Goal: Task Accomplishment & Management: Manage account settings

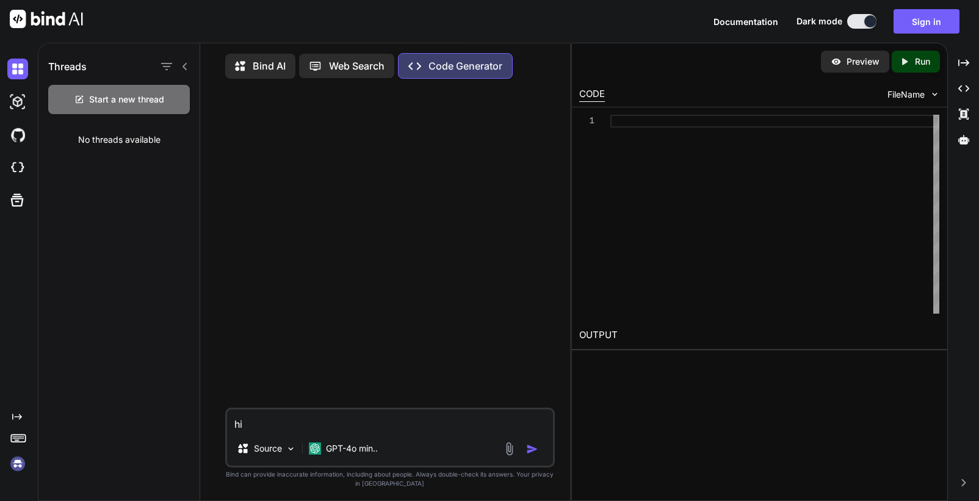
scroll to position [5, 0]
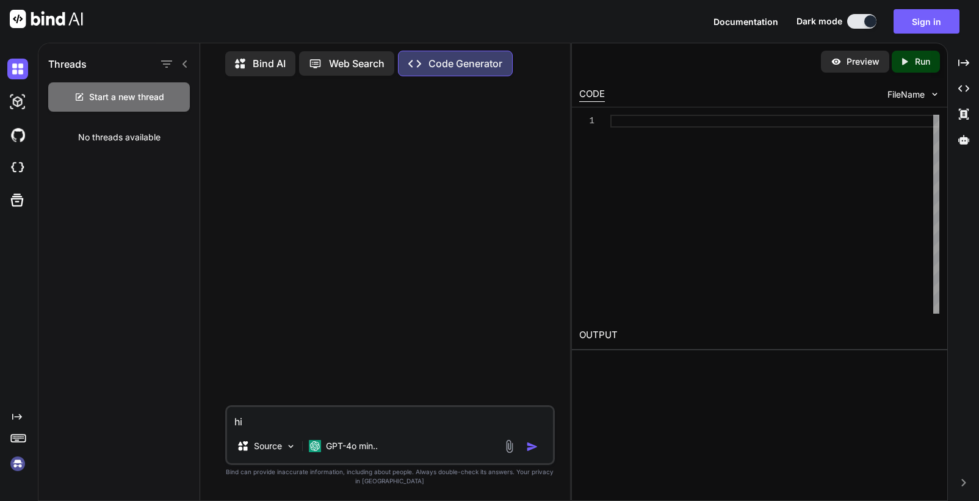
click at [18, 462] on img at bounding box center [17, 464] width 21 height 21
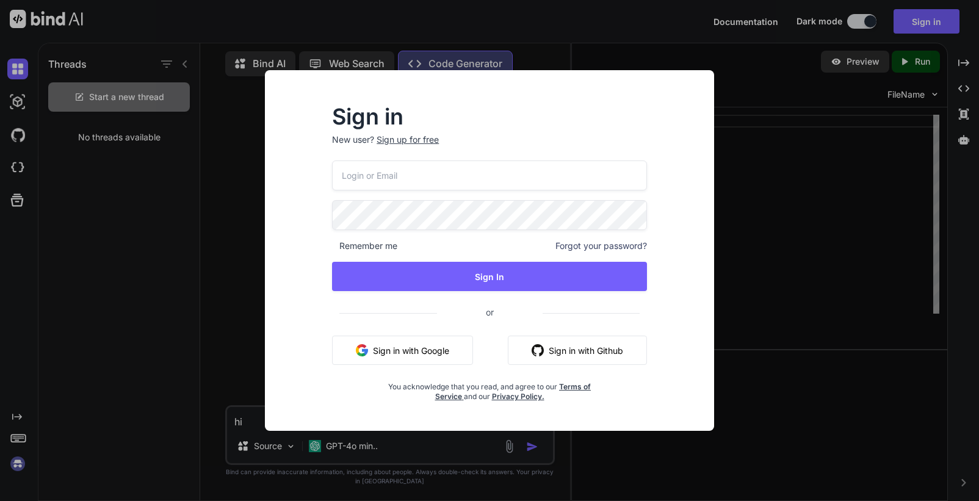
click at [400, 175] on input "email" at bounding box center [489, 176] width 315 height 30
paste input "[EMAIL_ADDRESS][DOMAIN_NAME]"
type input "[EMAIL_ADDRESS][DOMAIN_NAME]"
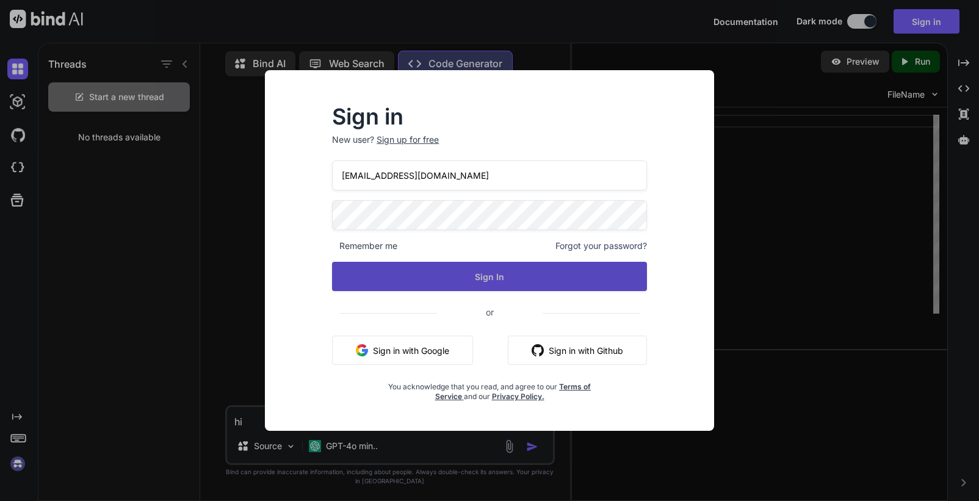
click at [472, 295] on div "[EMAIL_ADDRESS][DOMAIN_NAME] Remember me Forgot your password? Sign In or Sign …" at bounding box center [489, 281] width 315 height 241
click at [472, 282] on button "Sign In" at bounding box center [489, 276] width 315 height 29
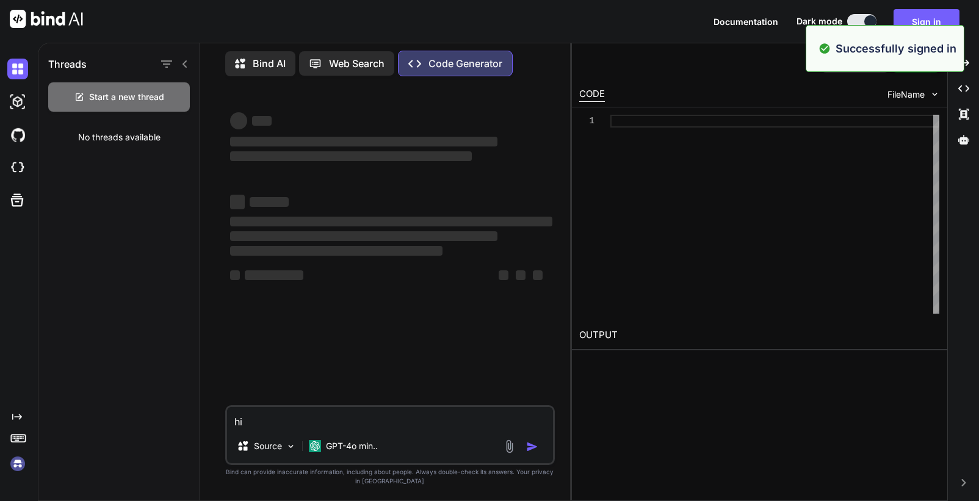
type textarea "x"
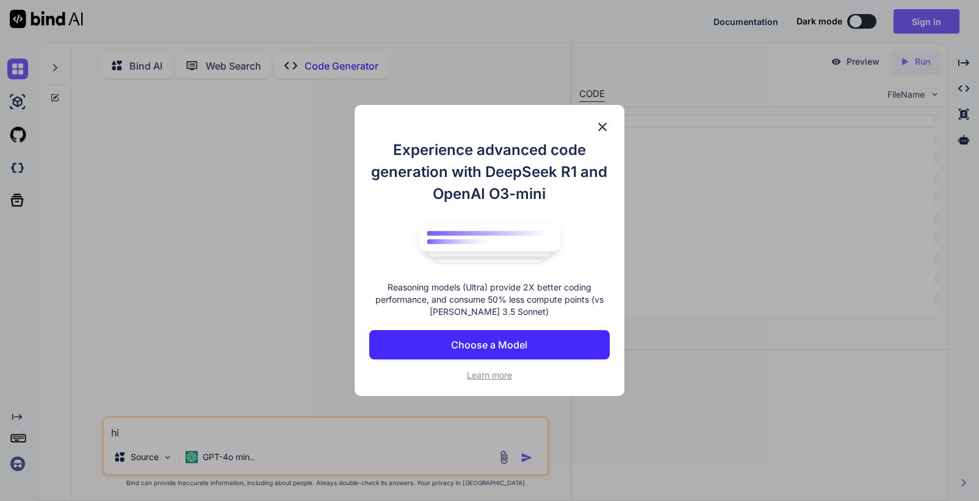
click at [601, 121] on img at bounding box center [602, 127] width 15 height 15
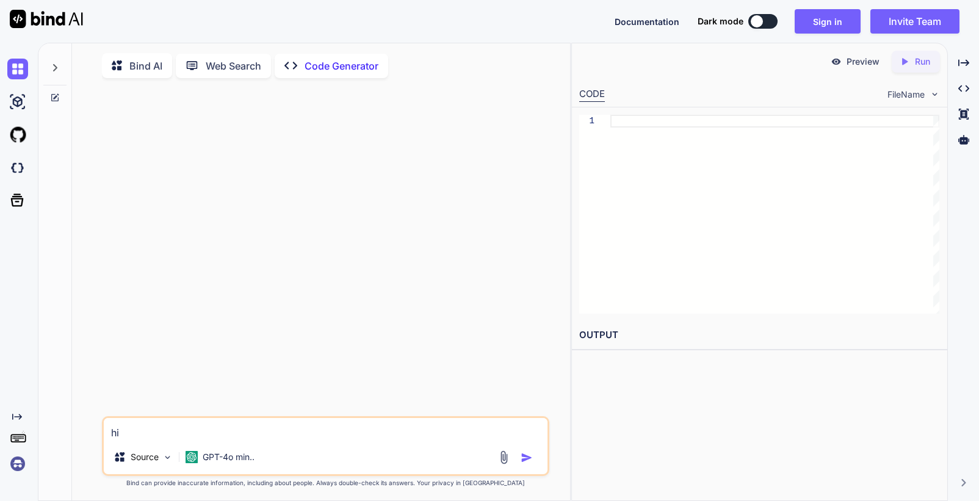
click at [137, 65] on p "Bind AI" at bounding box center [145, 66] width 33 height 15
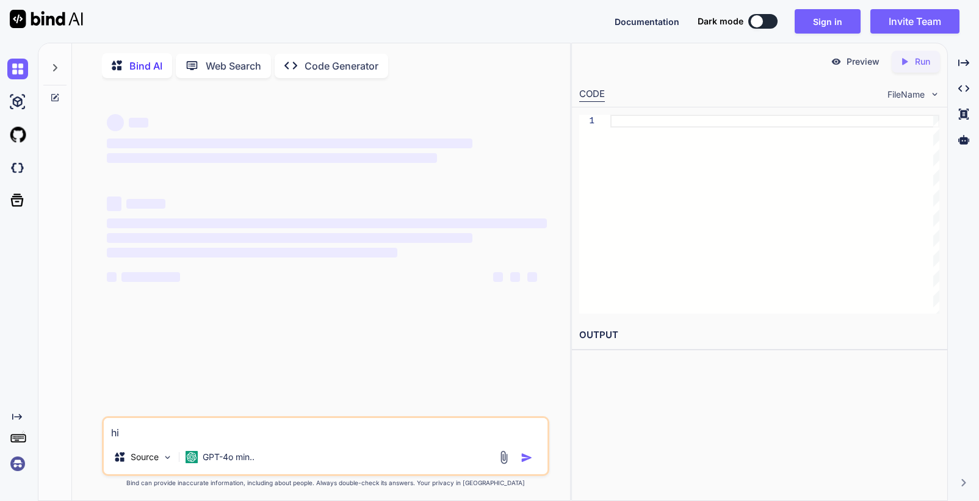
type textarea "x"
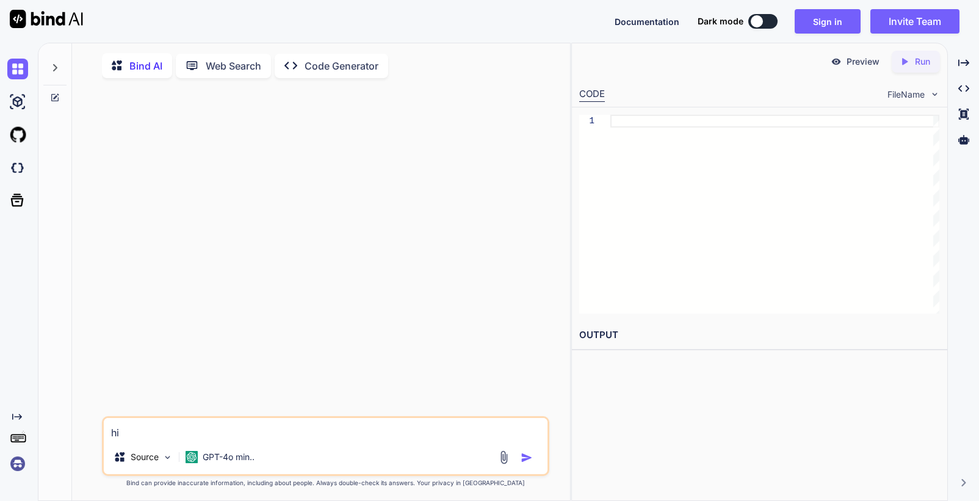
click at [24, 467] on img at bounding box center [17, 464] width 21 height 21
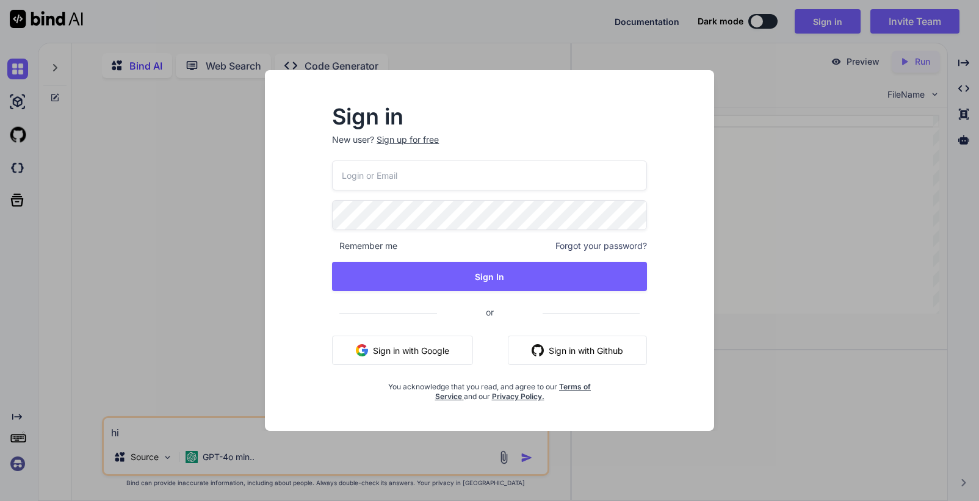
click at [454, 175] on input "email" at bounding box center [489, 176] width 315 height 30
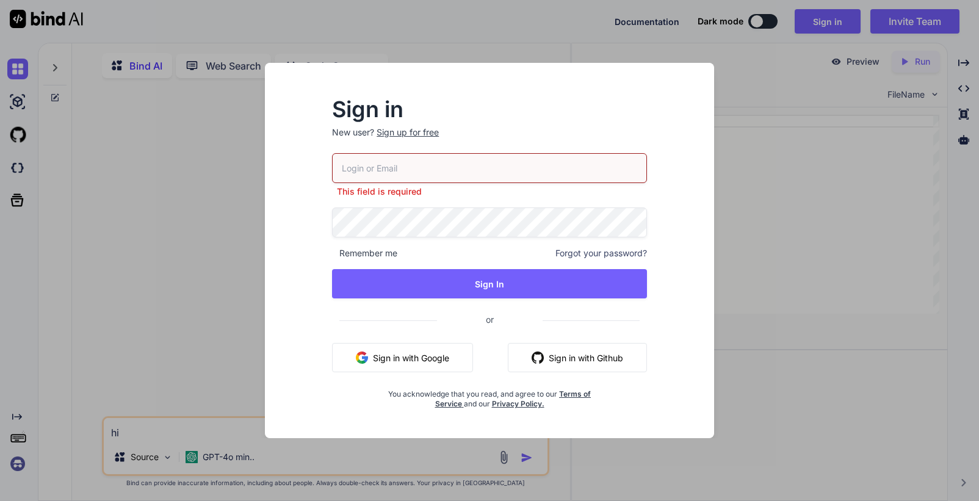
click at [393, 201] on div "This field is required Remember me Forgot your password? Sign In or Sign in wit…" at bounding box center [489, 281] width 315 height 256
click at [436, 173] on input "email" at bounding box center [489, 168] width 315 height 30
paste input "[EMAIL_ADDRESS][DOMAIN_NAME]"
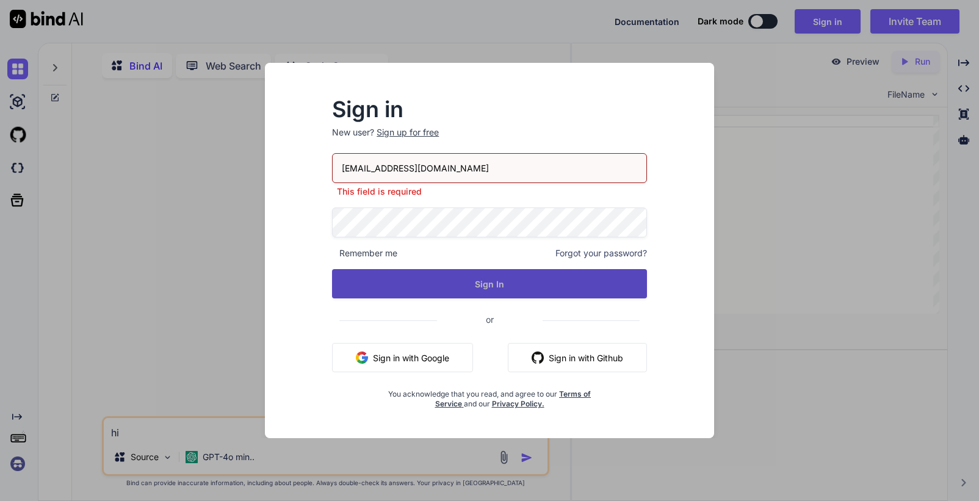
type input "[EMAIL_ADDRESS][DOMAIN_NAME]"
click at [495, 280] on button "Sign In" at bounding box center [489, 283] width 315 height 29
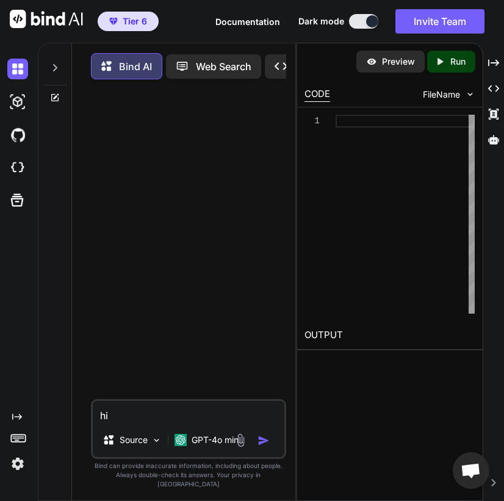
click at [13, 462] on img at bounding box center [17, 464] width 21 height 21
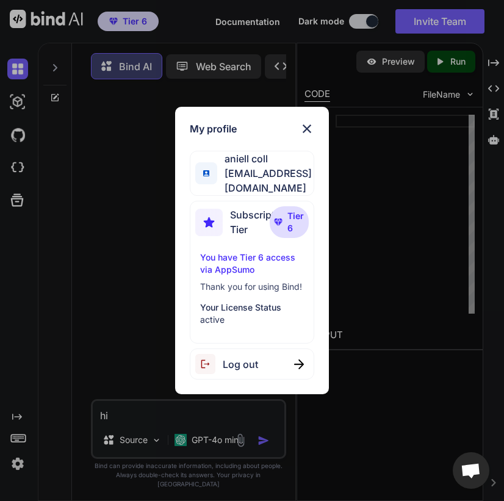
click at [253, 358] on span "Log out" at bounding box center [240, 364] width 35 height 15
